Goal: Find specific page/section: Find specific page/section

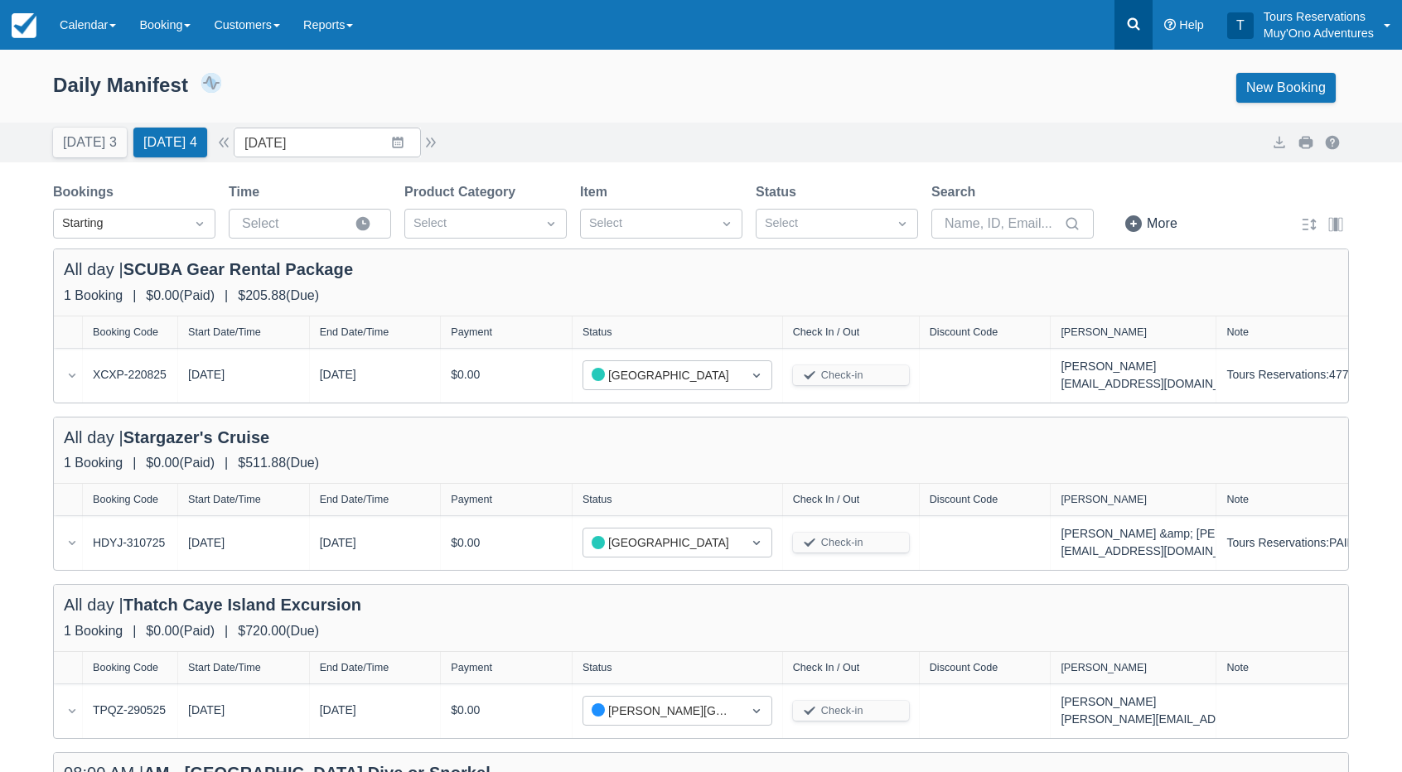
click at [1128, 30] on icon at bounding box center [1133, 24] width 17 height 17
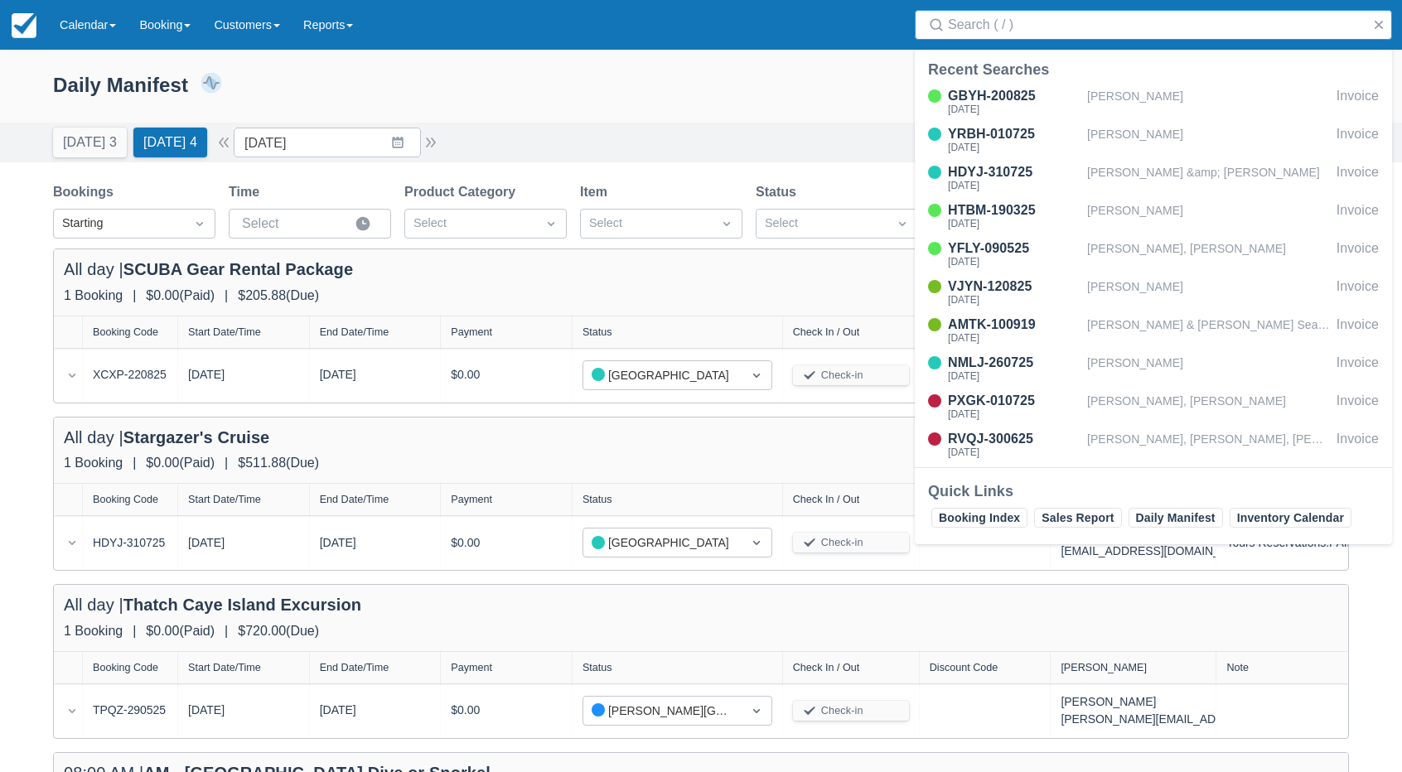
click at [993, 22] on input "Search" at bounding box center [1157, 25] width 418 height 30
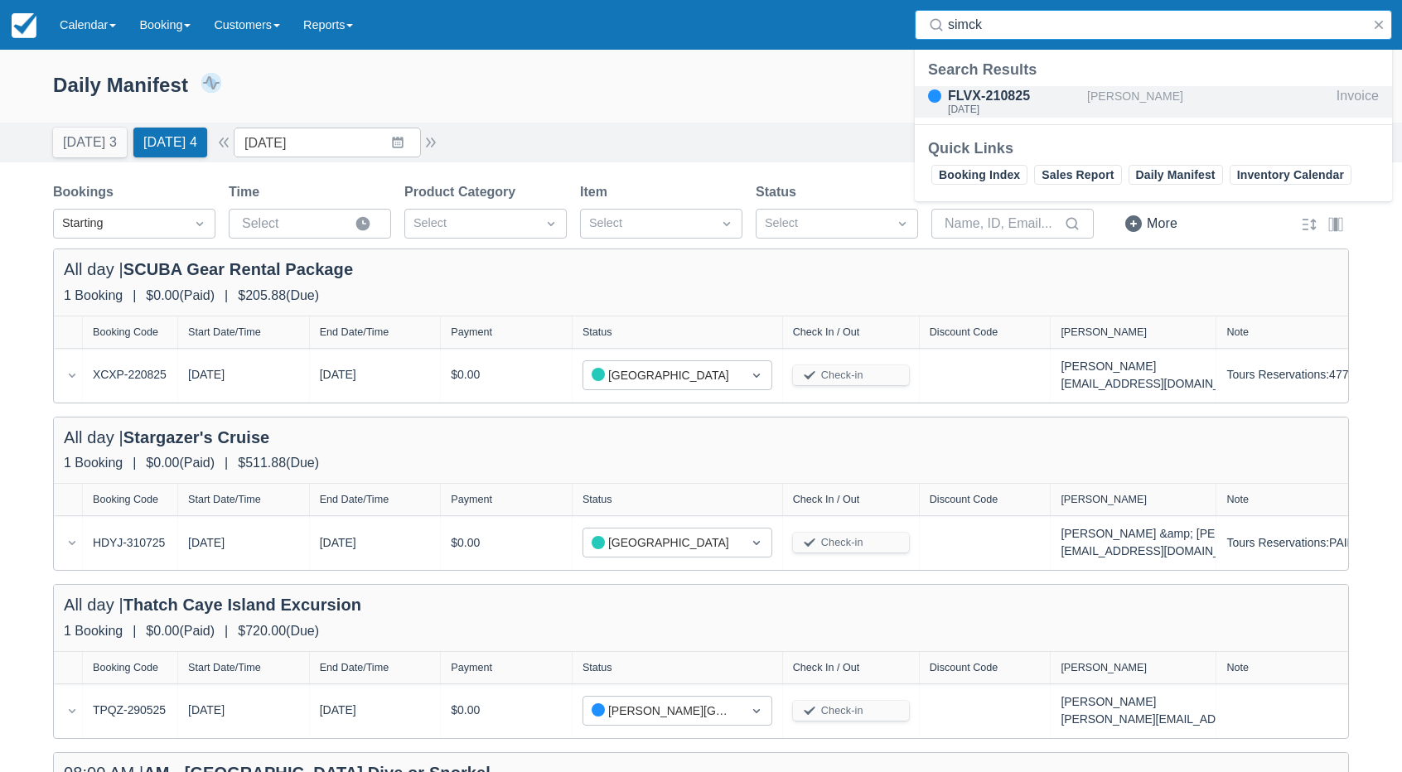
type input "simck"
click at [1097, 105] on div "[PERSON_NAME]" at bounding box center [1208, 101] width 243 height 31
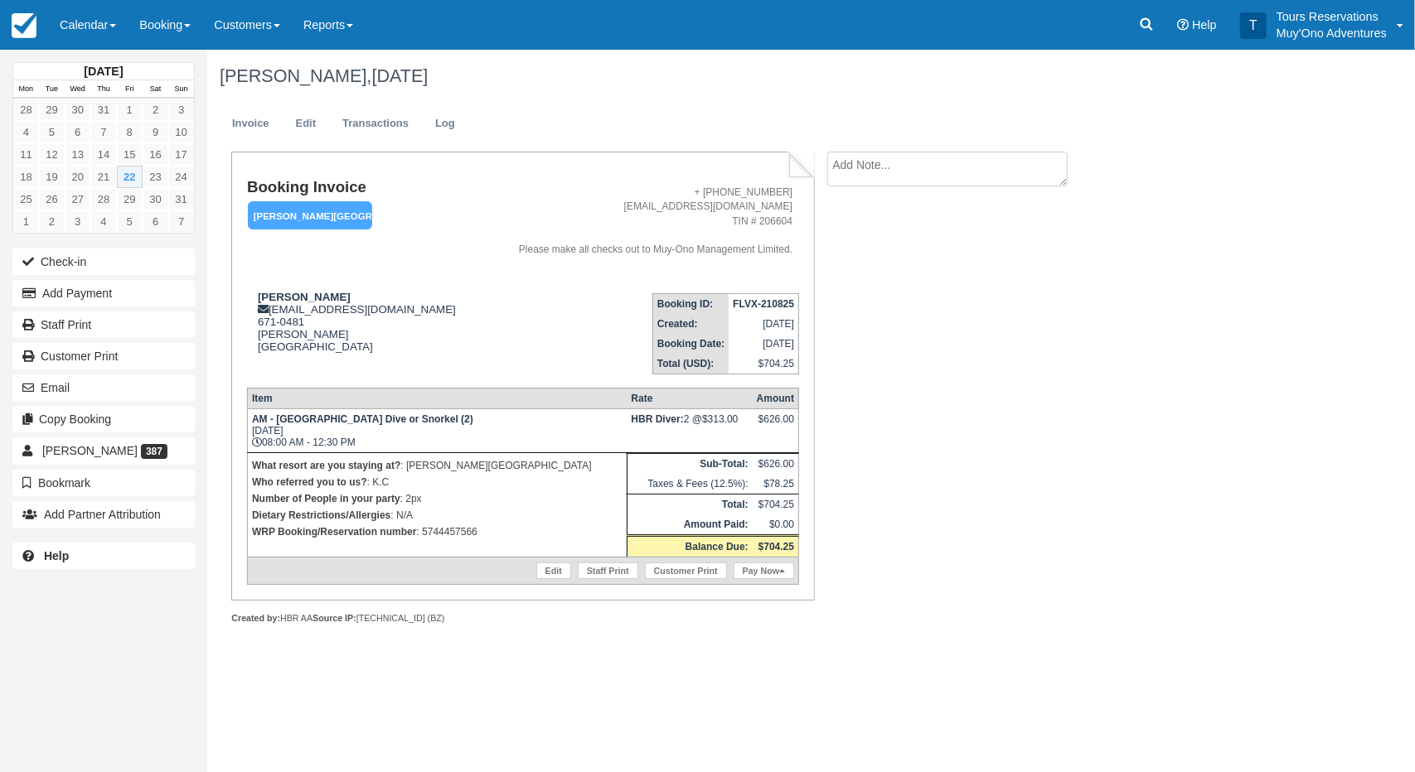
click at [900, 165] on textarea at bounding box center [947, 169] width 240 height 35
click at [942, 457] on div "Booking Invoice Hopkins Bay Resort   Pending HOLD Deposit Paid Cancelled Void M…" at bounding box center [663, 406] width 912 height 509
click at [603, 94] on div "David Simckes, August 22 2025" at bounding box center [737, 76] width 1061 height 53
click at [1081, 476] on div "Booking Invoice Hopkins Bay Resort   Pending HOLD Deposit Paid Cancelled Void M…" at bounding box center [663, 406] width 912 height 509
